Goal: Find specific page/section: Find specific page/section

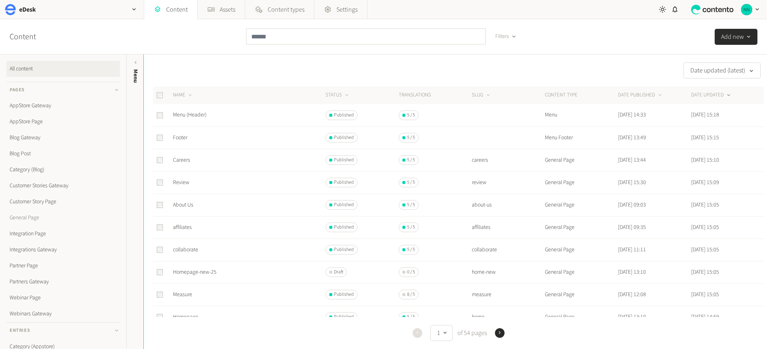
click at [36, 220] on link "General Page" at bounding box center [63, 217] width 114 height 16
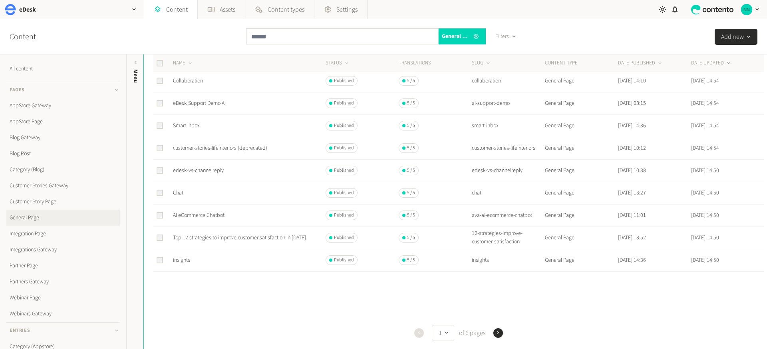
scroll to position [295, 0]
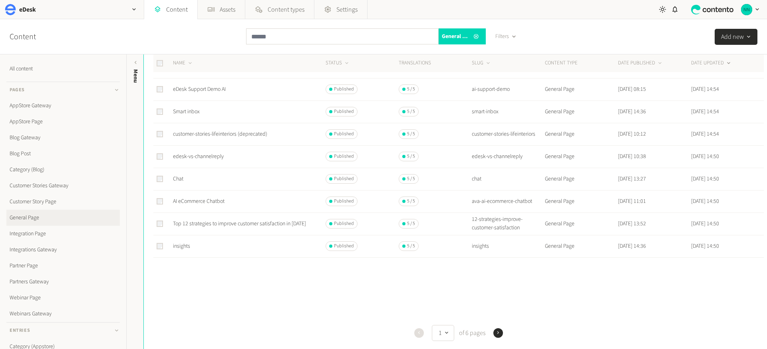
click at [498, 332] on icon "button" at bounding box center [499, 332] width 6 height 6
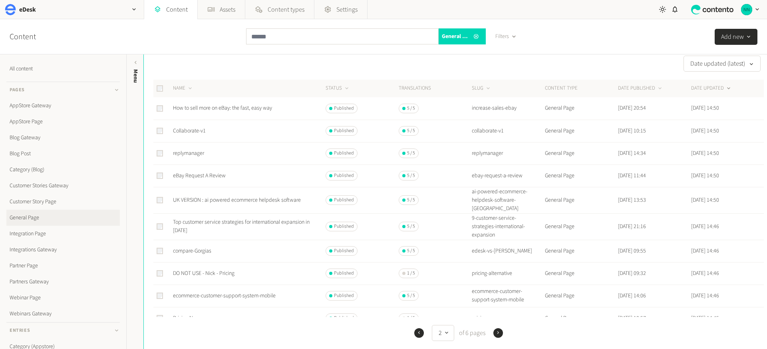
scroll to position [50, 0]
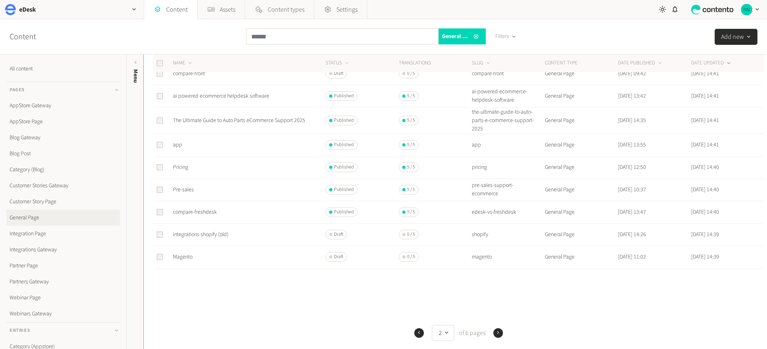
scroll to position [303, 0]
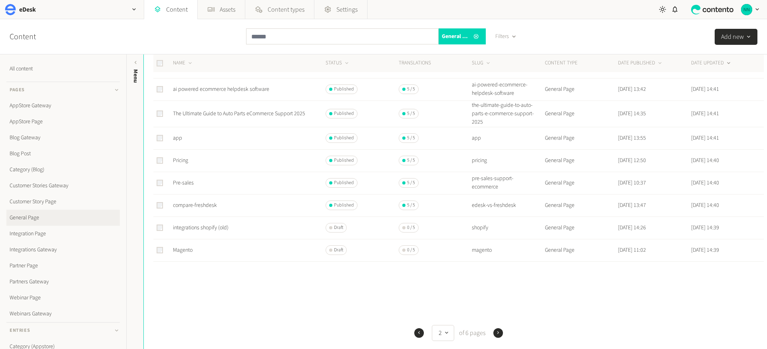
click at [499, 330] on button "Next" at bounding box center [499, 333] width 10 height 10
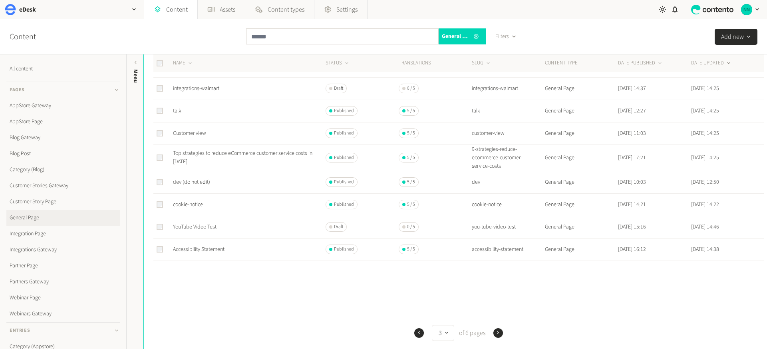
scroll to position [299, 0]
click at [497, 335] on icon "button" at bounding box center [499, 332] width 6 height 6
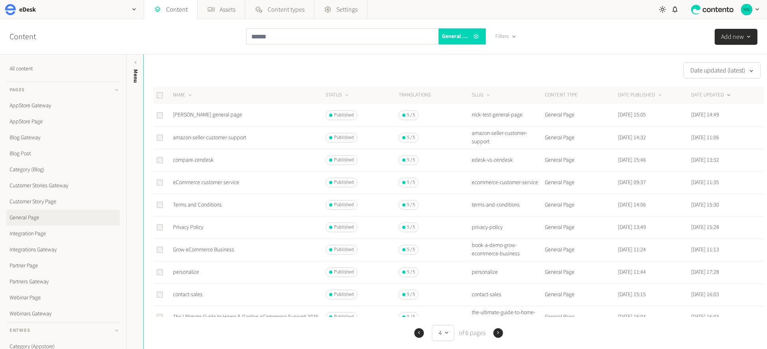
scroll to position [2, 0]
click at [290, 37] on input "text" at bounding box center [342, 36] width 193 height 16
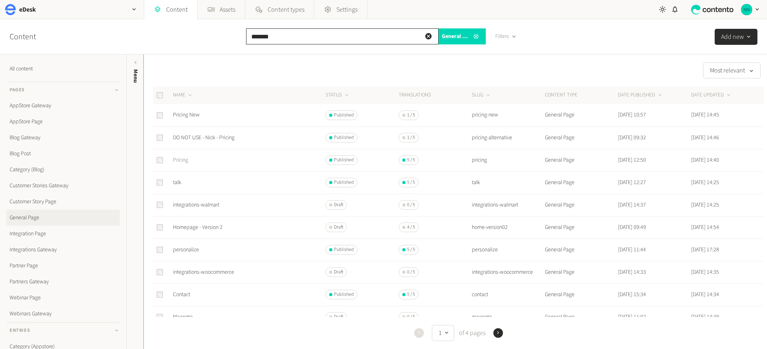
type input "*******"
click at [182, 161] on link "Pricing" at bounding box center [180, 160] width 15 height 8
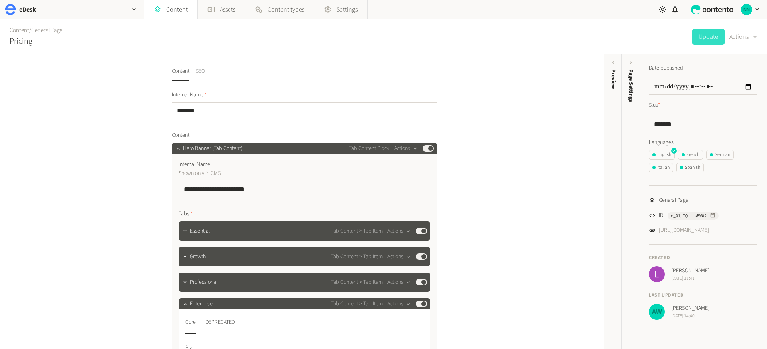
click at [202, 70] on button "SEO" at bounding box center [200, 74] width 9 height 14
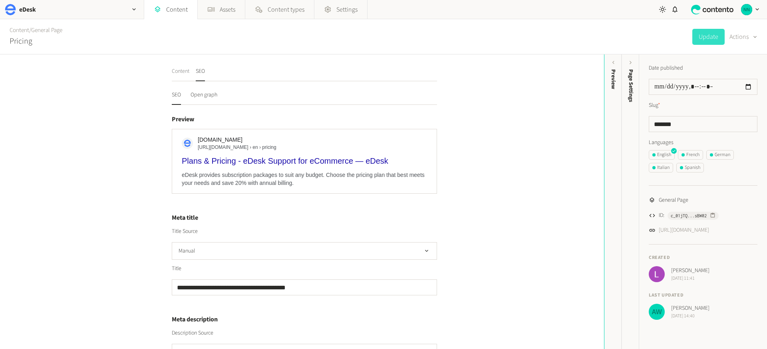
click at [185, 71] on button "Content" at bounding box center [181, 74] width 18 height 14
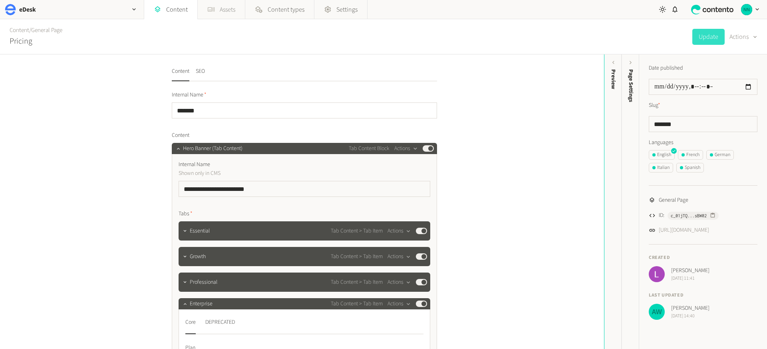
click at [221, 13] on link "Assets" at bounding box center [221, 9] width 47 height 19
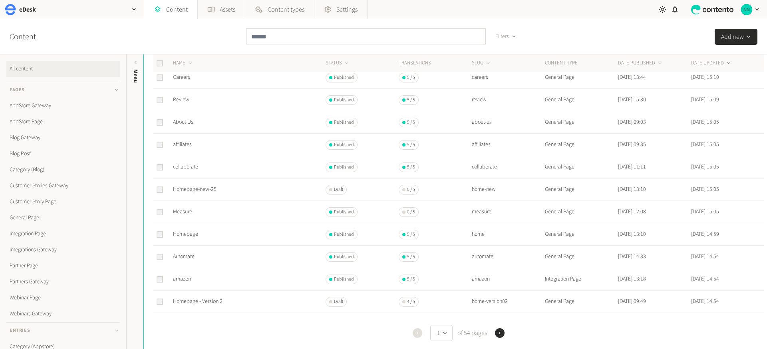
scroll to position [298, 0]
